Goal: Task Accomplishment & Management: Complete application form

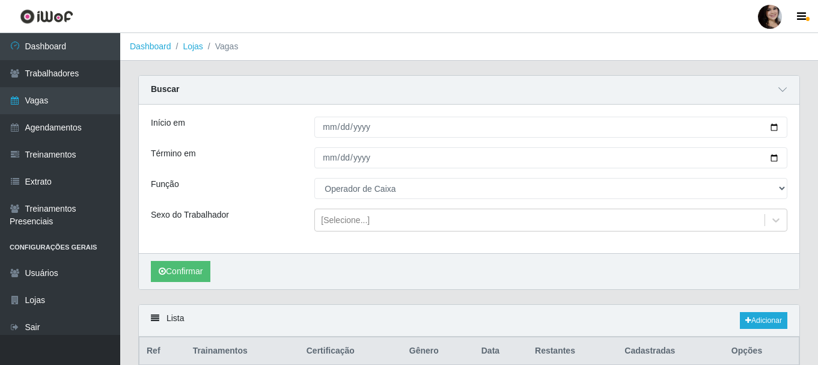
select select "22"
click at [593, 50] on ol "Dashboard Lojas Vagas" at bounding box center [468, 47] width 697 height 28
click at [776, 312] on div "Lista Adicionar" at bounding box center [469, 321] width 660 height 32
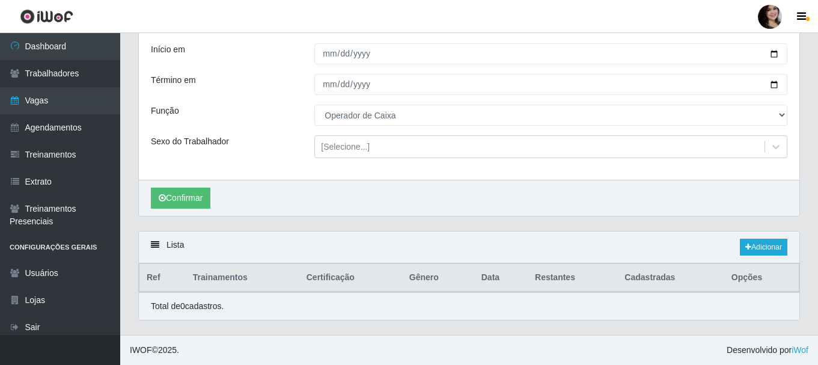
scroll to position [74, 0]
click at [769, 247] on link "Adicionar" at bounding box center [762, 246] width 47 height 17
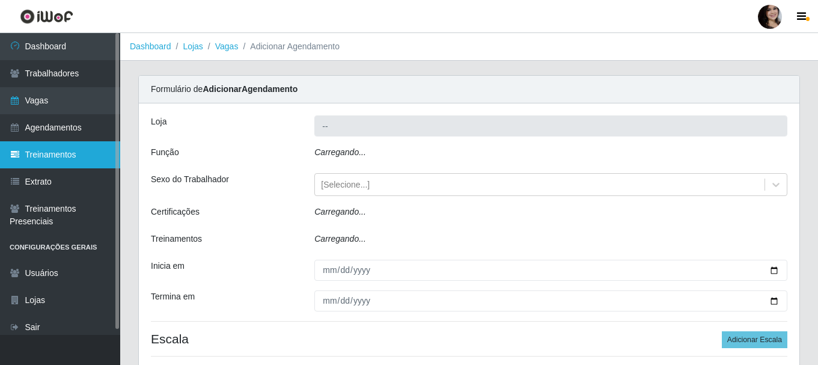
type input "SuperFácil Atacado - [PERSON_NAME]"
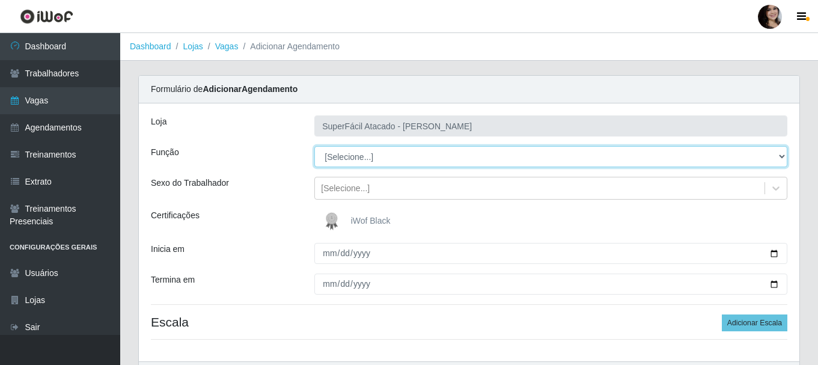
click at [782, 153] on select "[Selecione...] Embalador Embalador + Embalador ++ Operador de Caixa Operador de…" at bounding box center [550, 156] width 473 height 21
select select "22"
click at [314, 146] on select "[Selecione...] Embalador Embalador + Embalador ++ Operador de Caixa Operador de…" at bounding box center [550, 156] width 473 height 21
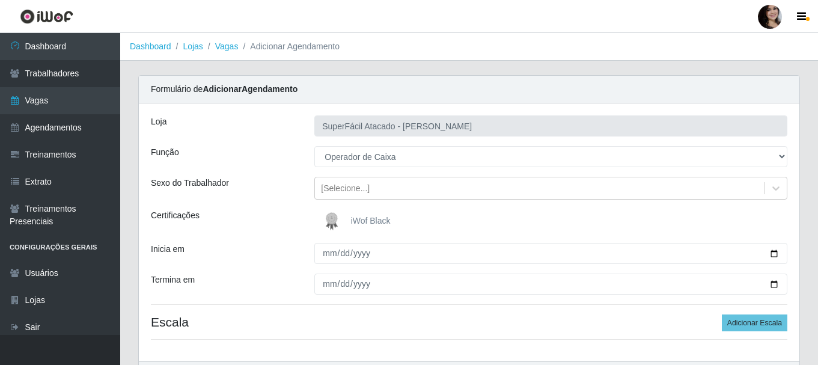
click at [368, 207] on div "Loja SuperFácil Atacado - [PERSON_NAME] Função [Selecione...] Embalador Embalad…" at bounding box center [469, 232] width 660 height 258
click at [373, 219] on span "iWof Black" at bounding box center [371, 221] width 40 height 10
click at [0, 0] on input "iWof Black" at bounding box center [0, 0] width 0 height 0
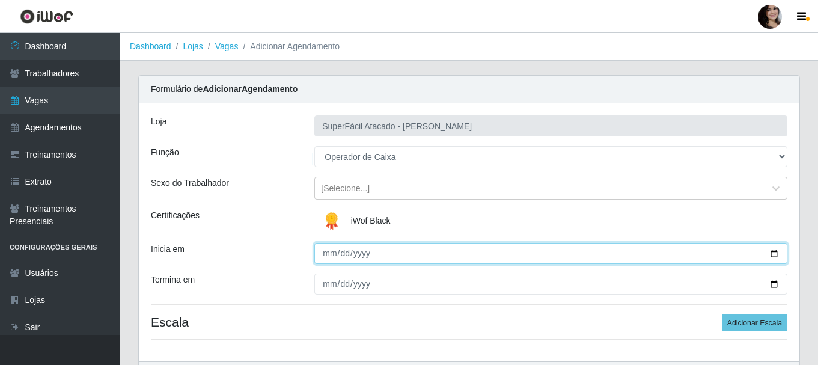
click at [779, 250] on input "Inicia em" at bounding box center [550, 253] width 473 height 21
